Goal: Navigation & Orientation: Go to known website

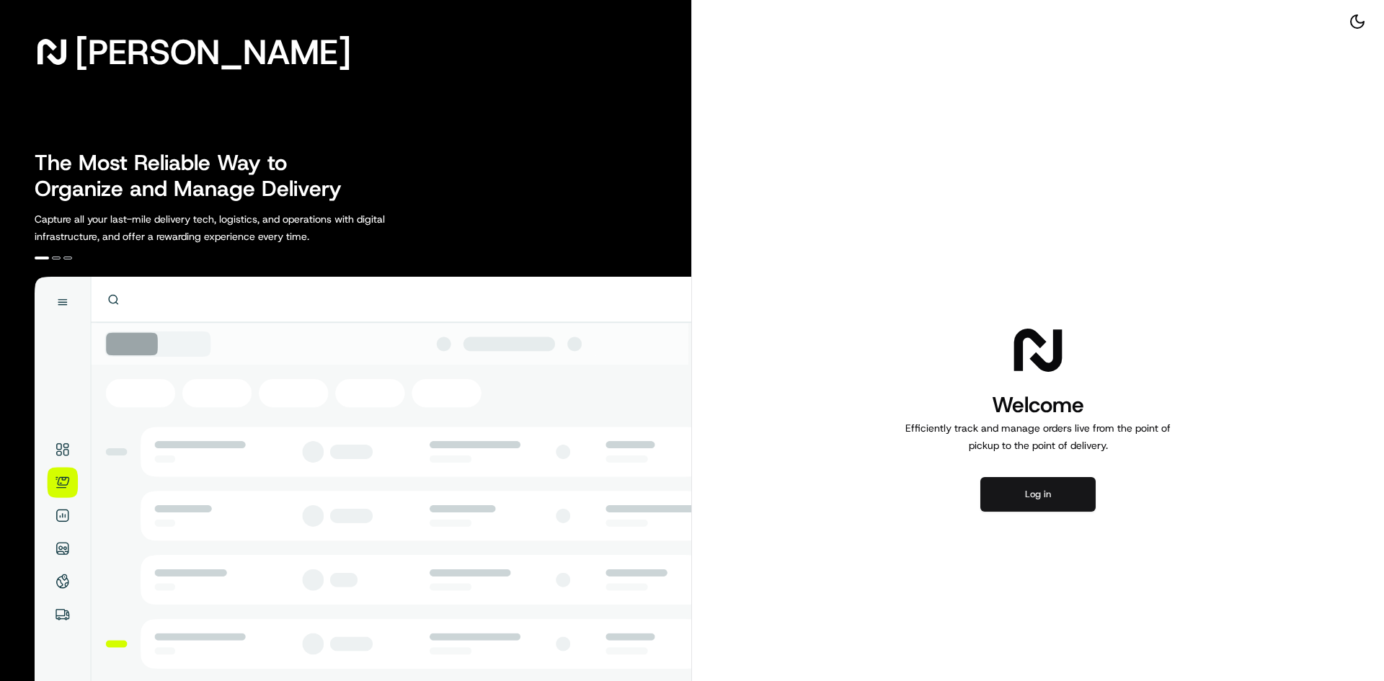
click at [1034, 493] on button "Log in" at bounding box center [1037, 494] width 115 height 35
